Goal: Task Accomplishment & Management: Use online tool/utility

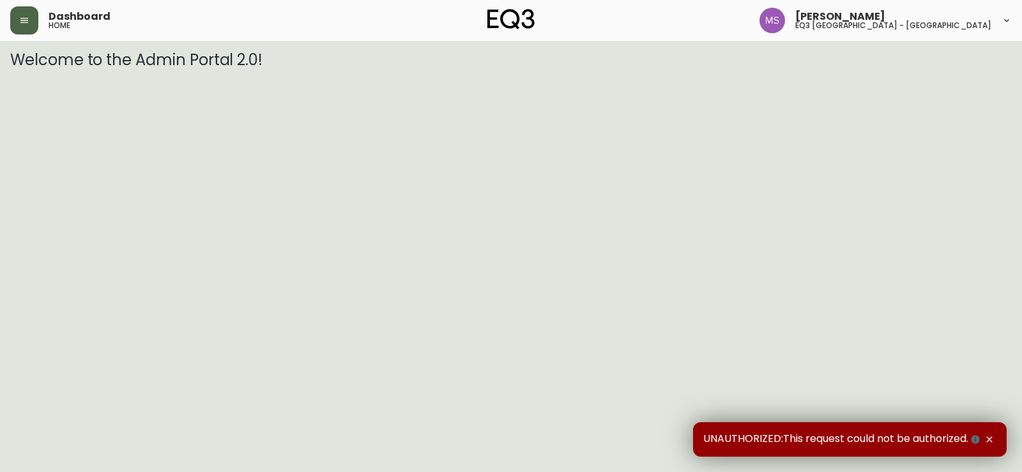
click at [27, 22] on icon "button" at bounding box center [24, 20] width 10 height 10
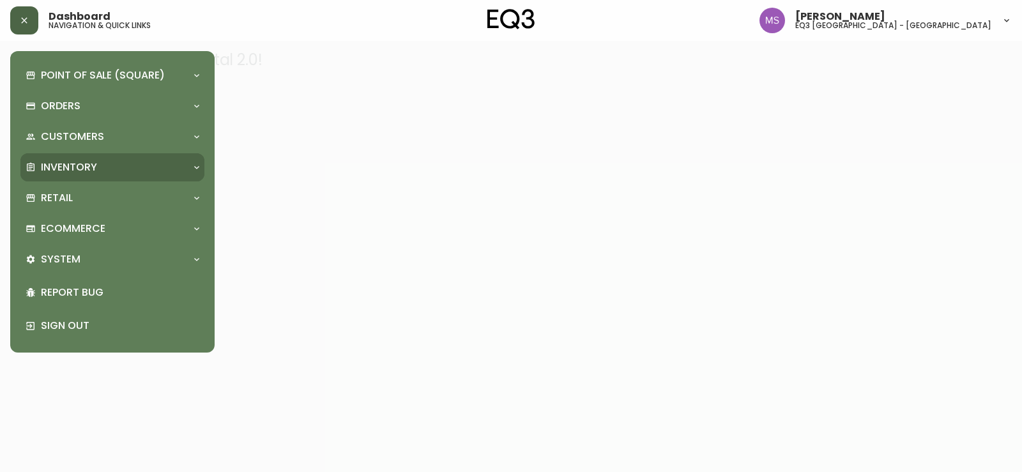
click at [59, 162] on p "Inventory" at bounding box center [69, 167] width 56 height 14
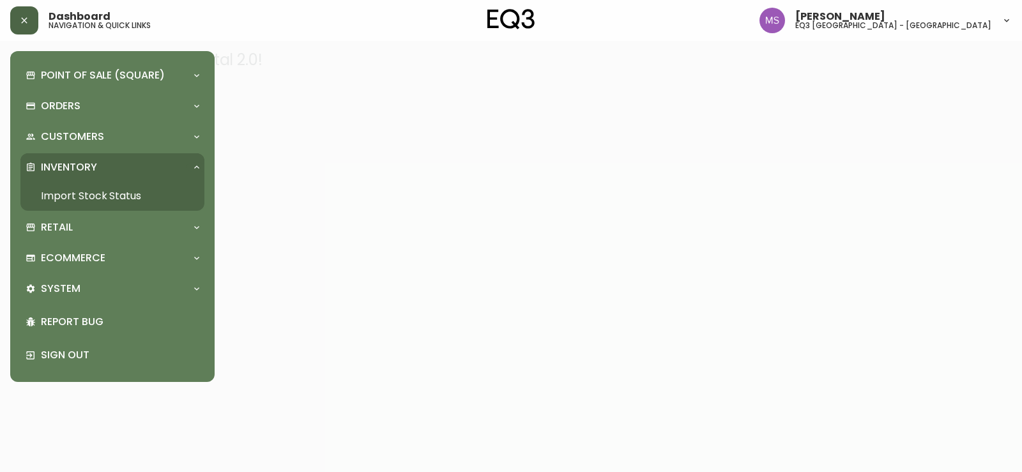
click at [146, 196] on link "Import Stock Status" at bounding box center [112, 195] width 184 height 29
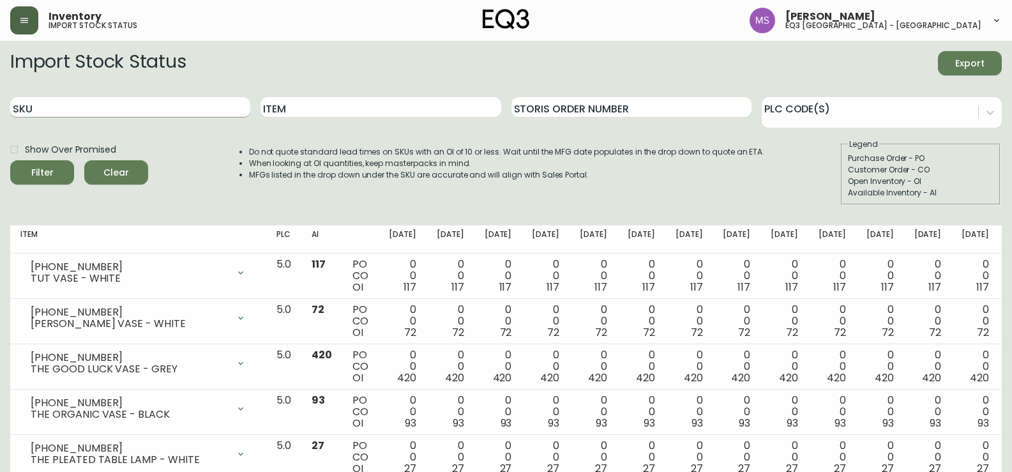
drag, startPoint x: 57, startPoint y: 96, endPoint x: 46, endPoint y: 110, distance: 17.8
click at [57, 96] on div "SKU" at bounding box center [130, 108] width 240 height 42
click at [45, 111] on input "SKU" at bounding box center [130, 107] width 240 height 20
paste input "566115"
type input "566115"
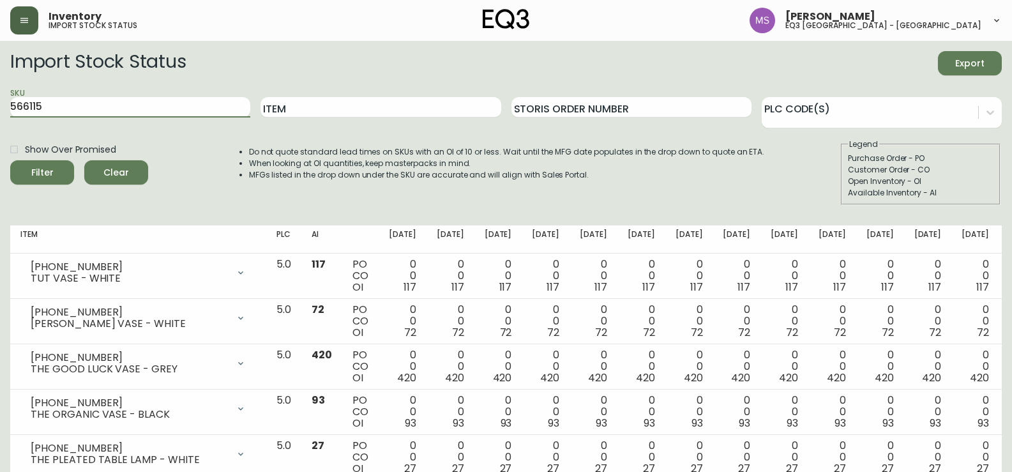
click at [52, 170] on div "Filter" at bounding box center [42, 173] width 22 height 16
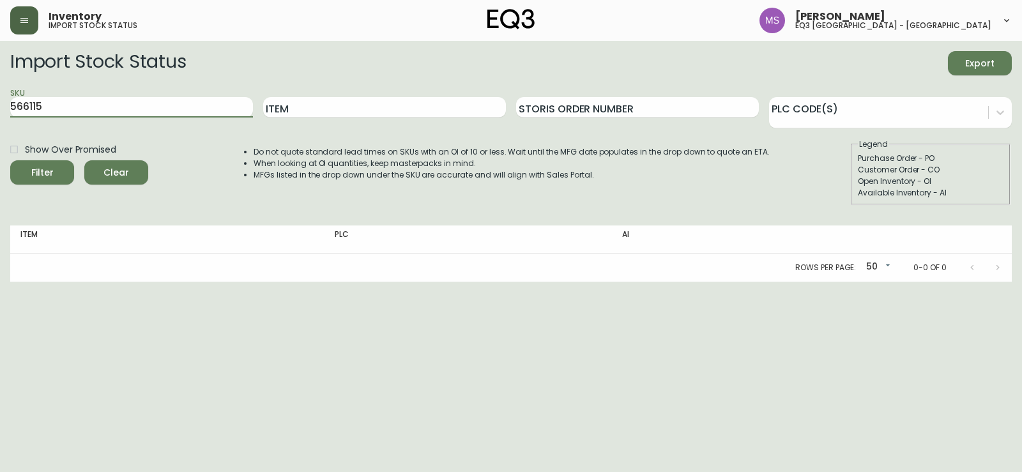
drag, startPoint x: 39, startPoint y: 109, endPoint x: 0, endPoint y: 118, distance: 40.0
click at [0, 118] on main "Import Stock Status Export SKU 566115 Item Storis Order Number PLC Code(s) Show…" at bounding box center [511, 161] width 1022 height 241
click at [133, 97] on input "SKU" at bounding box center [131, 107] width 243 height 20
paste input "[PHONE_NUMBER]"
type input "[PHONE_NUMBER]"
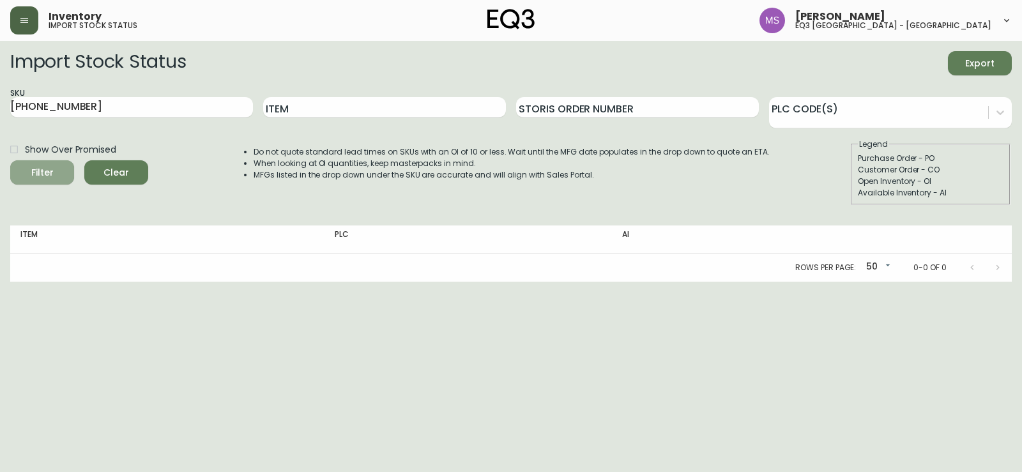
click at [42, 171] on icon "submit" at bounding box center [37, 171] width 13 height 13
